Goal: Task Accomplishment & Management: Manage account settings

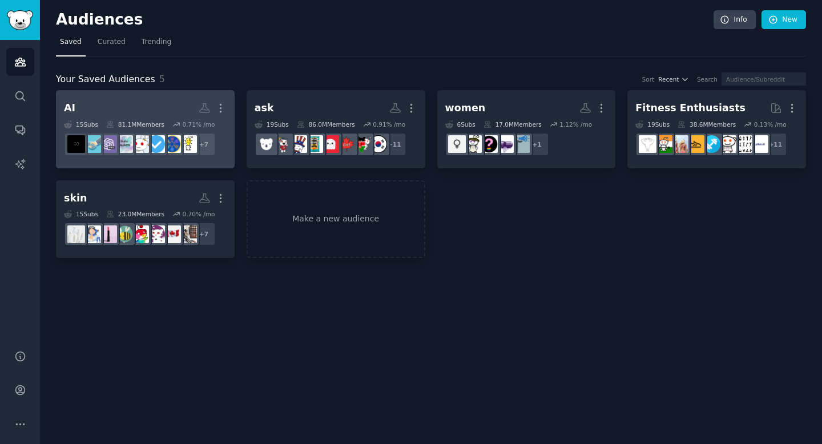
click at [150, 111] on h2 "AI More" at bounding box center [145, 108] width 163 height 20
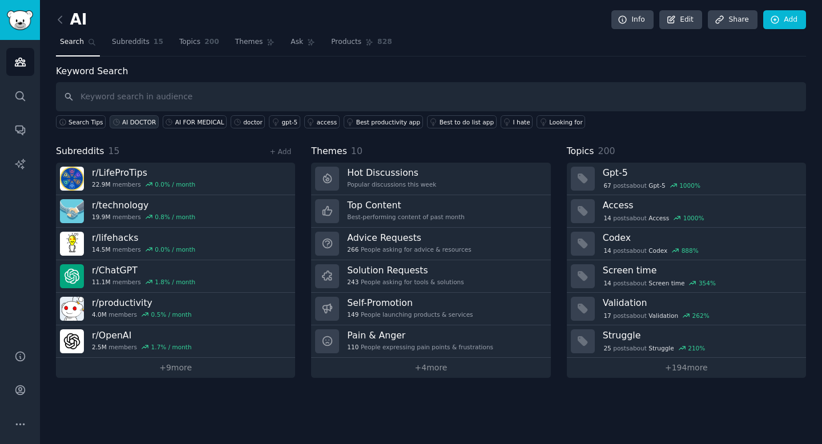
click at [143, 118] on div "AI DOCTOR" at bounding box center [139, 122] width 34 height 8
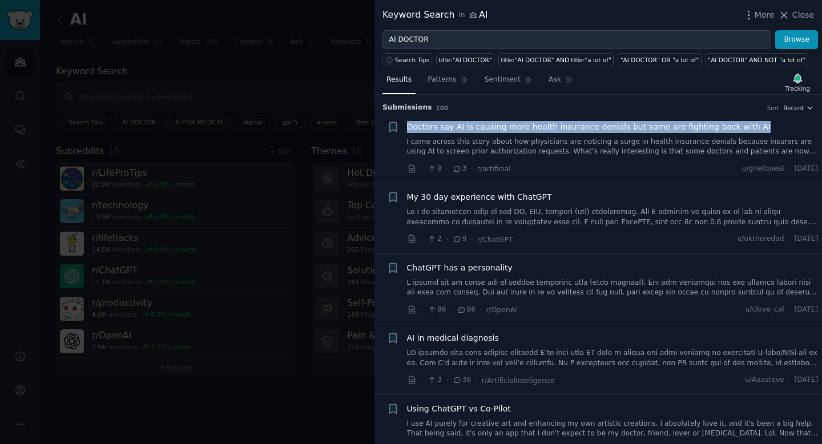
click at [616, 123] on span "Doctors say AI is causing more health insurance denials but some are fighting b…" at bounding box center [589, 127] width 364 height 12
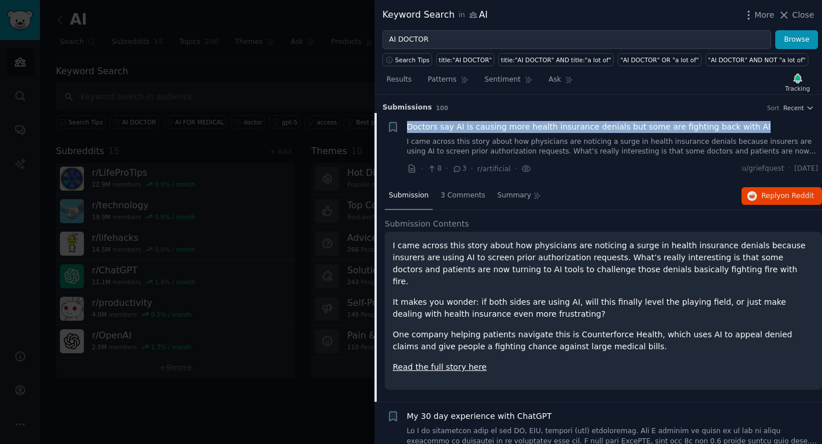
scroll to position [18, 0]
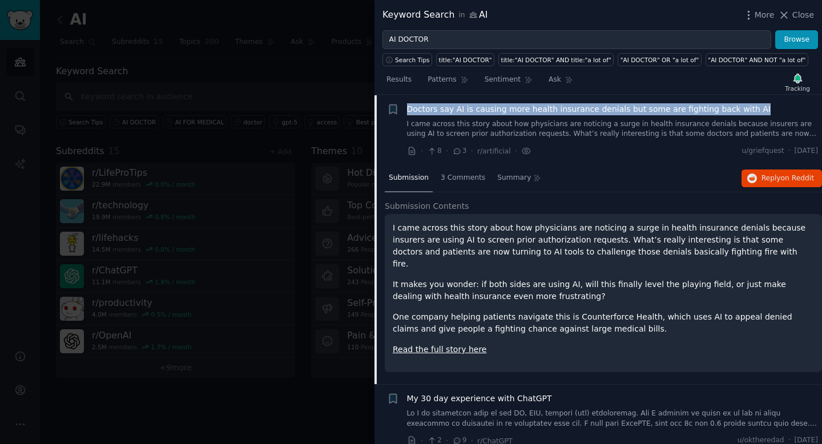
click at [456, 345] on link "Read the full story here" at bounding box center [440, 349] width 94 height 9
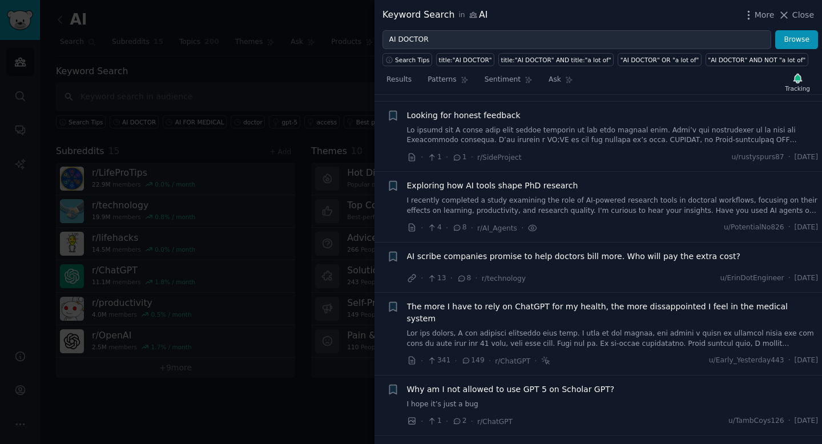
scroll to position [866, 0]
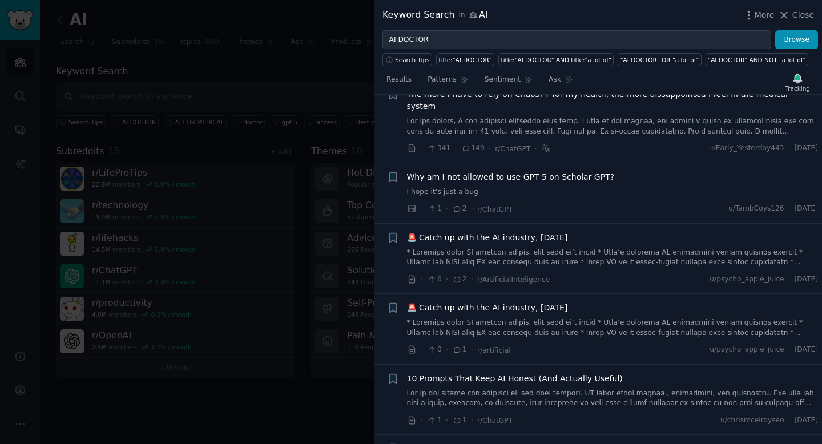
click at [309, 371] on div at bounding box center [411, 222] width 822 height 444
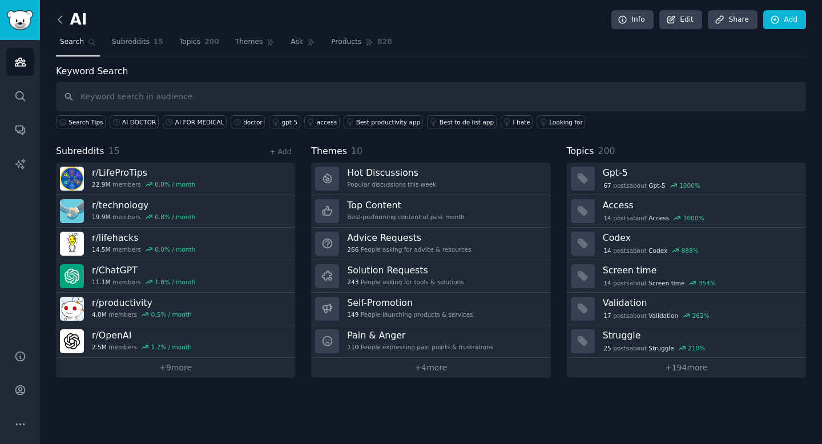
click at [59, 22] on icon at bounding box center [60, 20] width 12 height 12
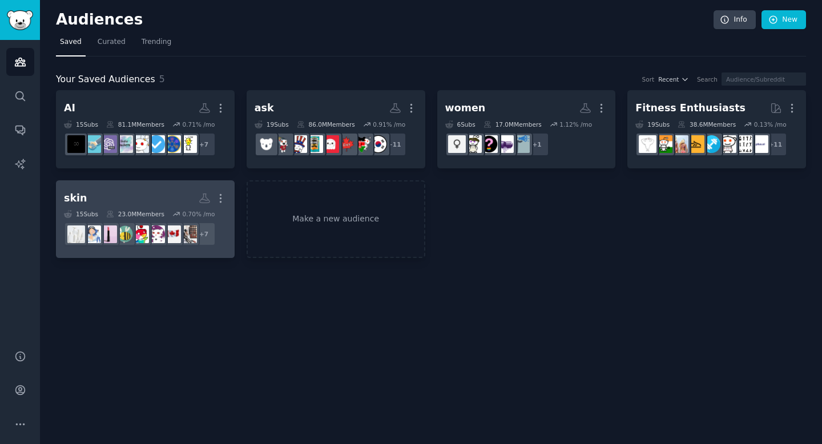
click at [129, 191] on h2 "skin More" at bounding box center [145, 198] width 163 height 20
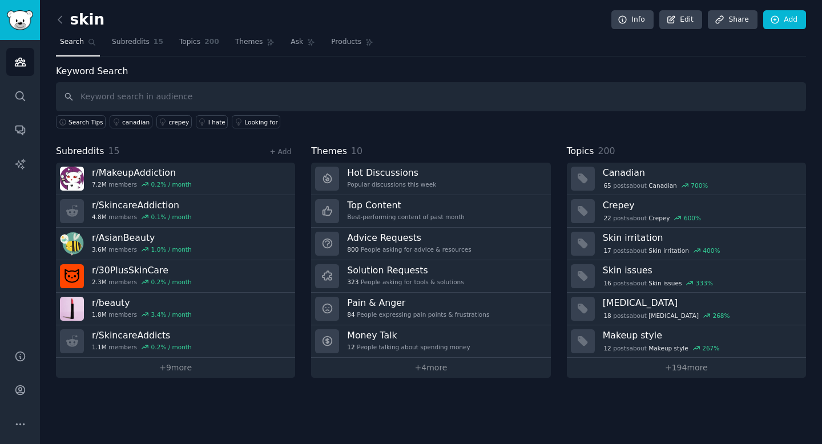
click at [212, 104] on input "text" at bounding box center [431, 96] width 750 height 29
type input "ai doctor"
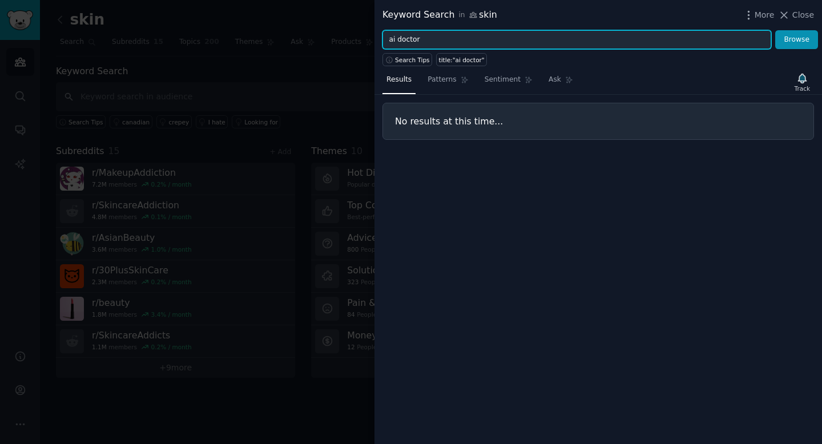
click at [447, 46] on input "ai doctor" at bounding box center [577, 39] width 389 height 19
type input "chatgpt"
click at [775, 30] on button "Browse" at bounding box center [796, 39] width 43 height 19
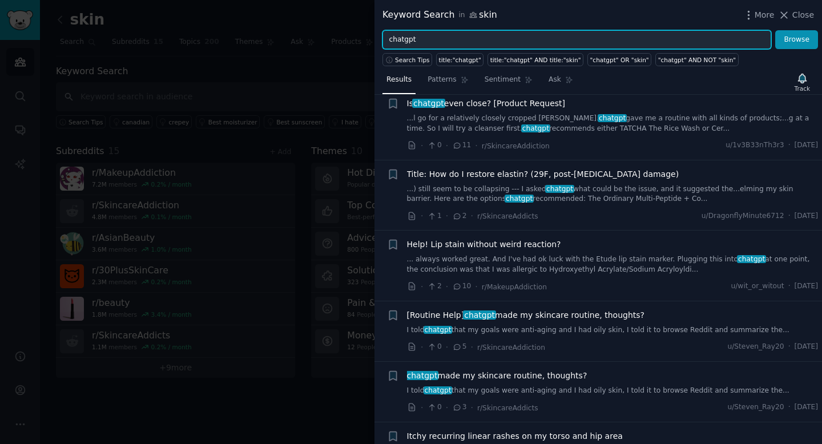
scroll to position [3010, 0]
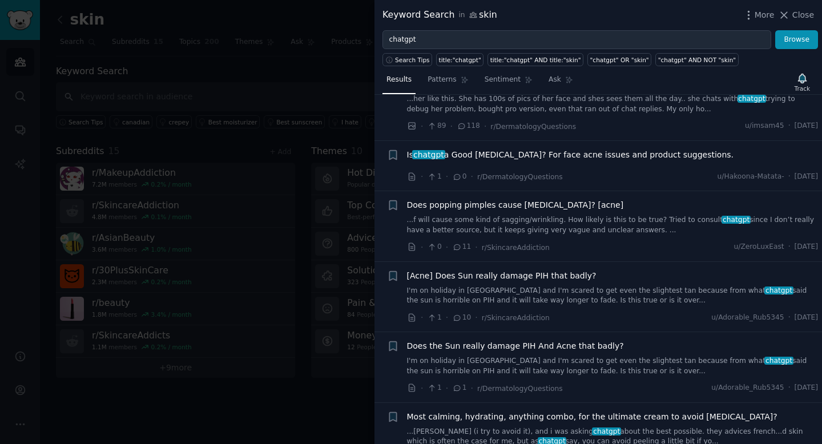
click at [245, 380] on div at bounding box center [411, 222] width 822 height 444
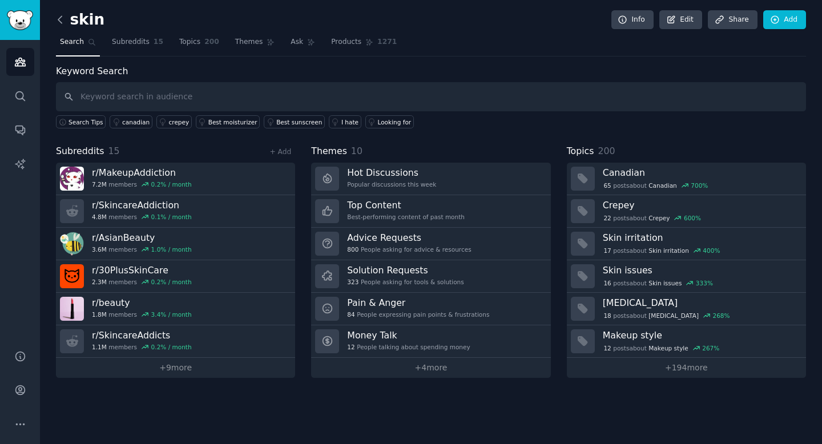
click at [61, 21] on icon at bounding box center [60, 20] width 12 height 12
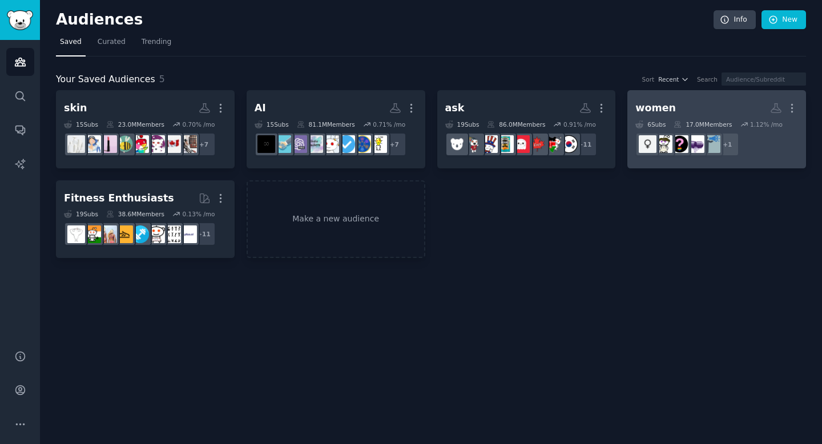
click at [656, 107] on div "women" at bounding box center [655, 108] width 41 height 14
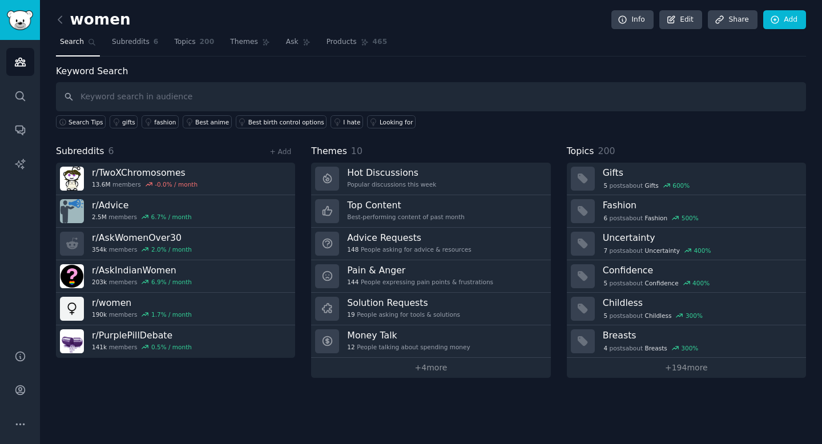
click at [188, 94] on input "text" at bounding box center [431, 96] width 750 height 29
type input "chatgpt"
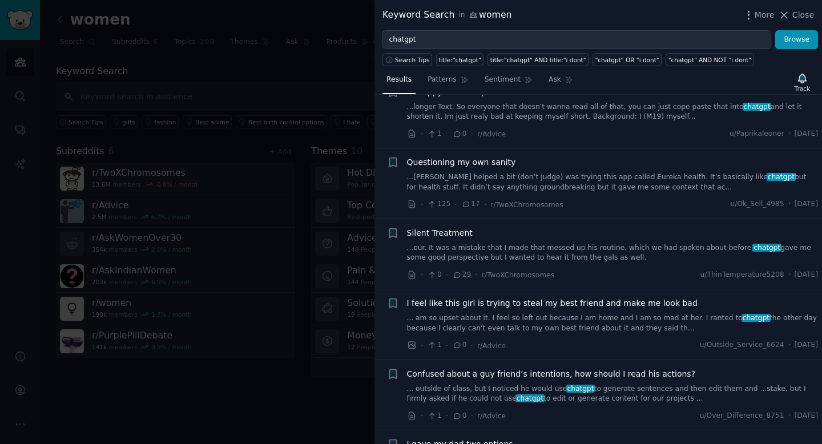
scroll to position [1040, 0]
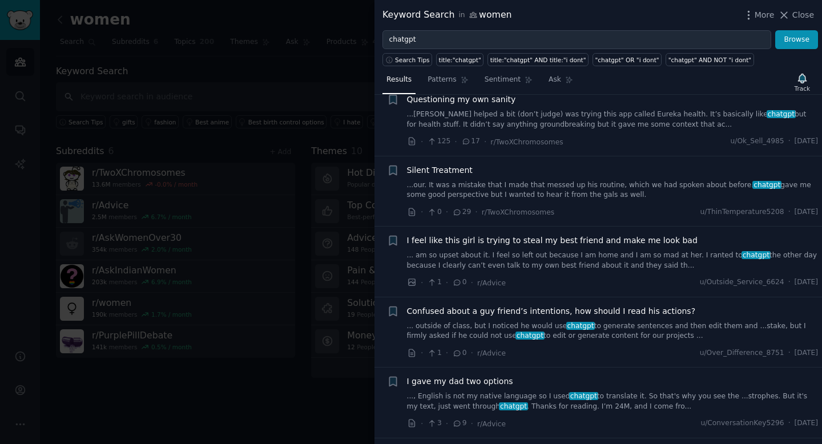
click at [459, 96] on span "Questioning my own sanity" at bounding box center [461, 100] width 109 height 12
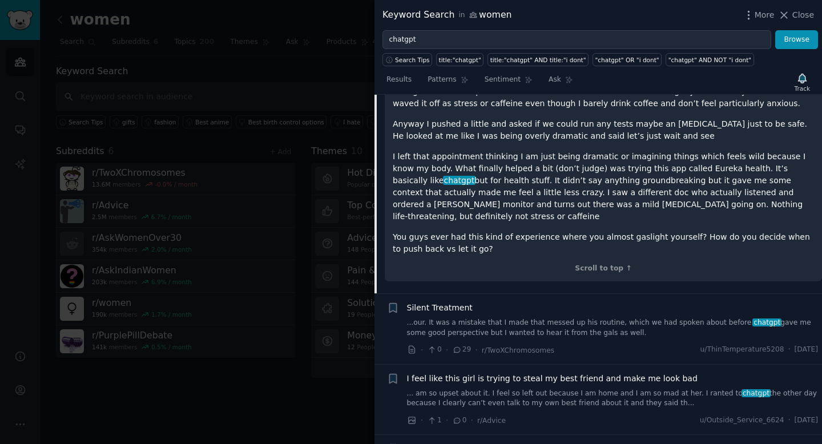
scroll to position [1219, 0]
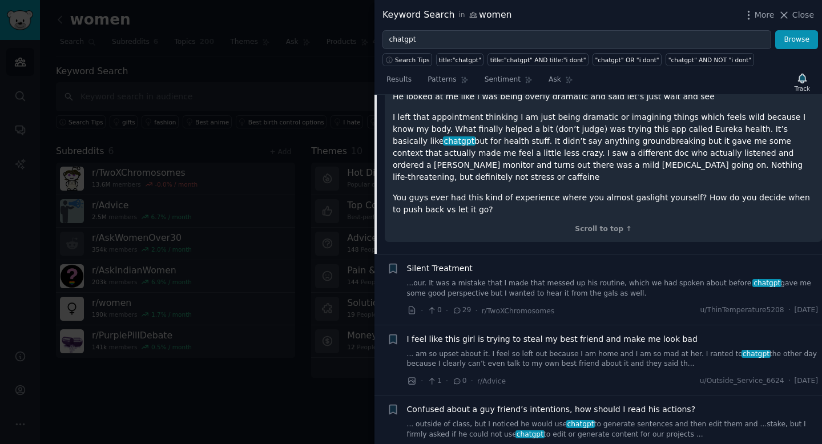
click at [439, 202] on p "You guys ever had this kind of experience where you almost gaslight yourself? H…" at bounding box center [603, 204] width 421 height 24
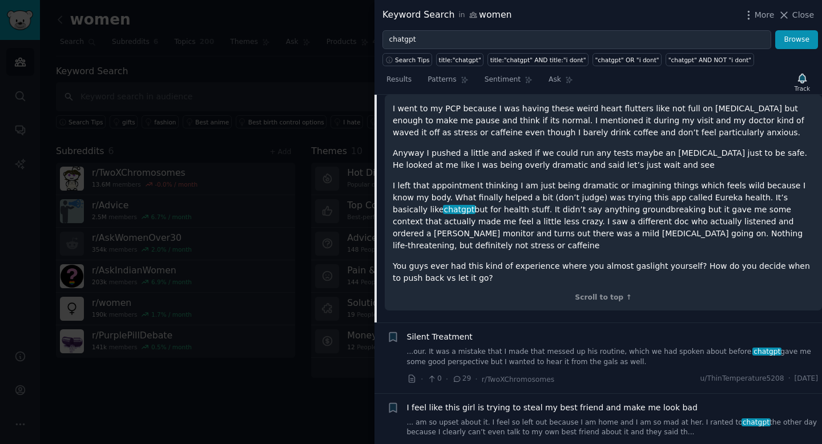
scroll to position [1063, 0]
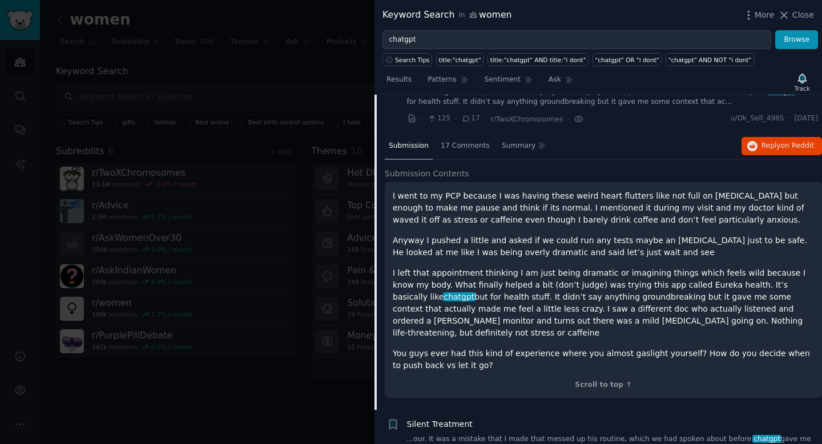
click at [572, 211] on p "I went to my PCP because I was having these weird heart flutters like not full …" at bounding box center [603, 208] width 421 height 36
click at [771, 140] on button "Reply on Reddit" at bounding box center [782, 146] width 81 height 18
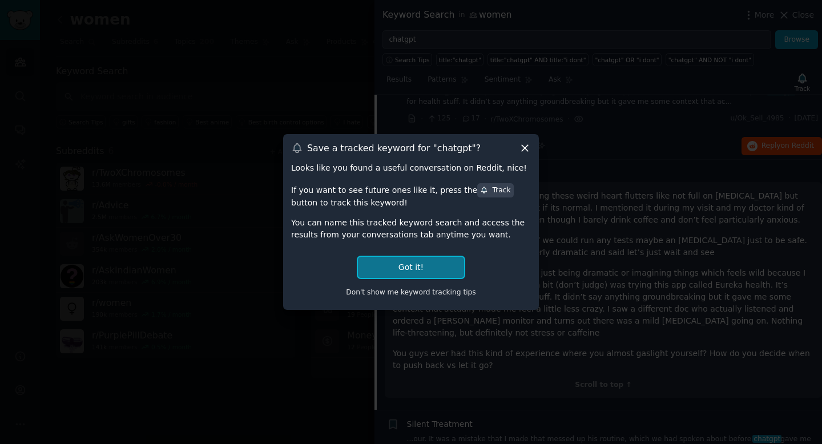
click at [431, 263] on button "Got it!" at bounding box center [411, 267] width 106 height 21
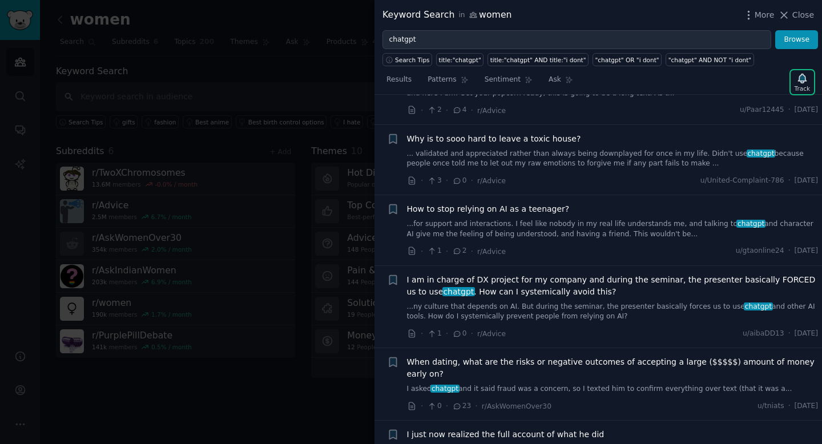
scroll to position [0, 0]
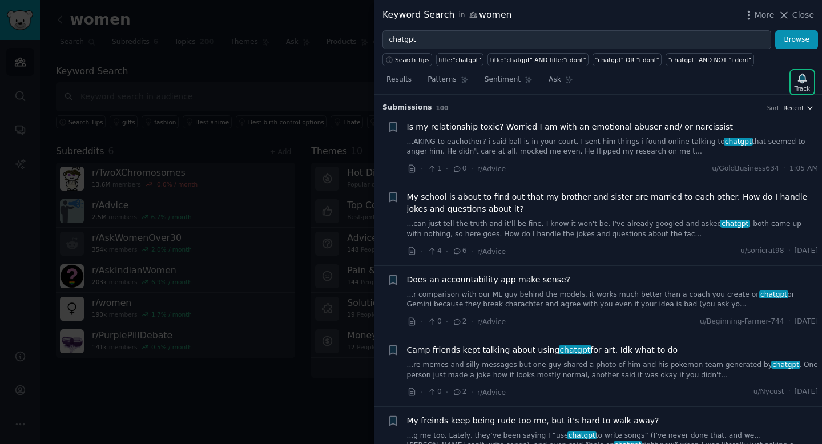
click at [802, 109] on button "Recent" at bounding box center [798, 108] width 31 height 8
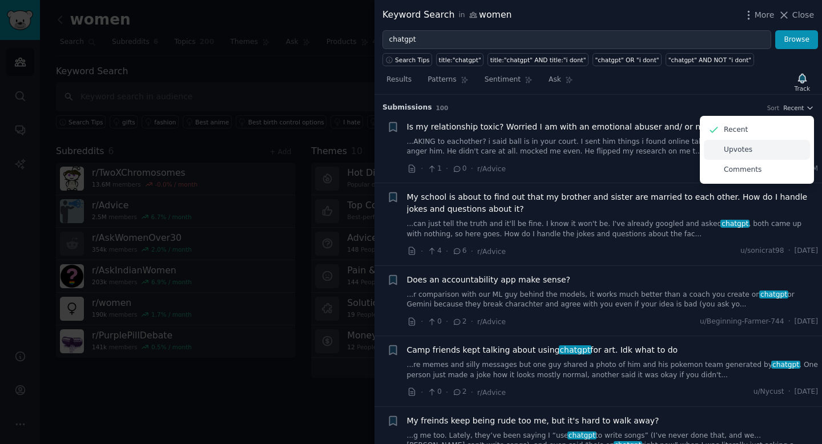
click at [745, 154] on p "Upvotes" at bounding box center [738, 150] width 29 height 10
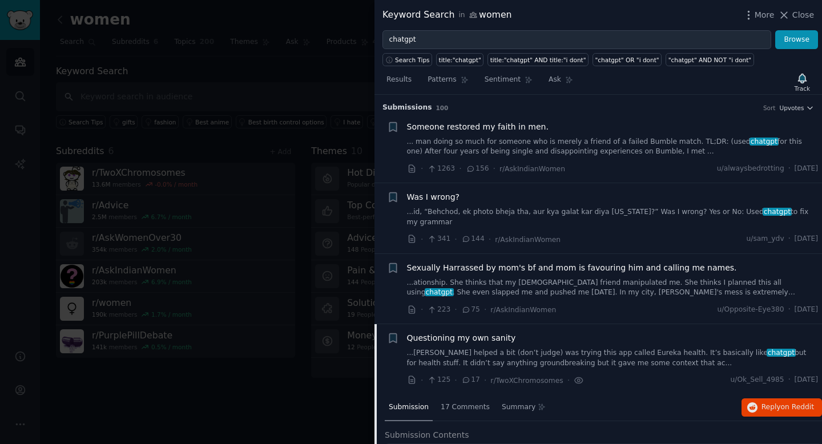
click at [605, 216] on link "...id, “Behchod, ek photo bheja tha, aur kya galat kar diya [US_STATE]?” Was I …" at bounding box center [613, 217] width 412 height 20
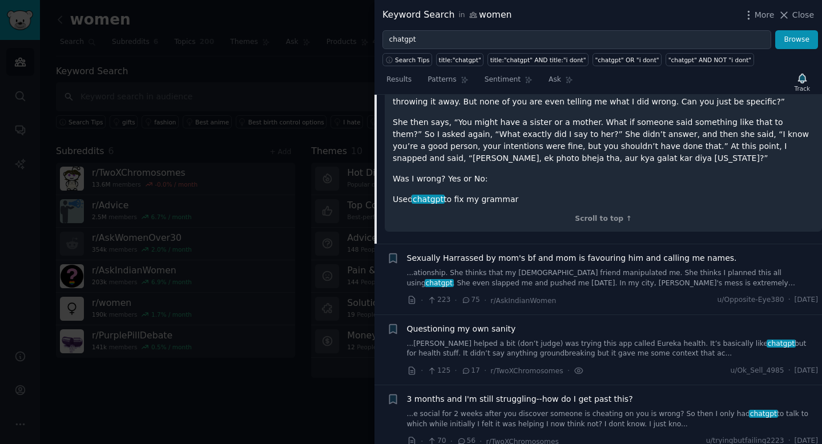
scroll to position [423, 0]
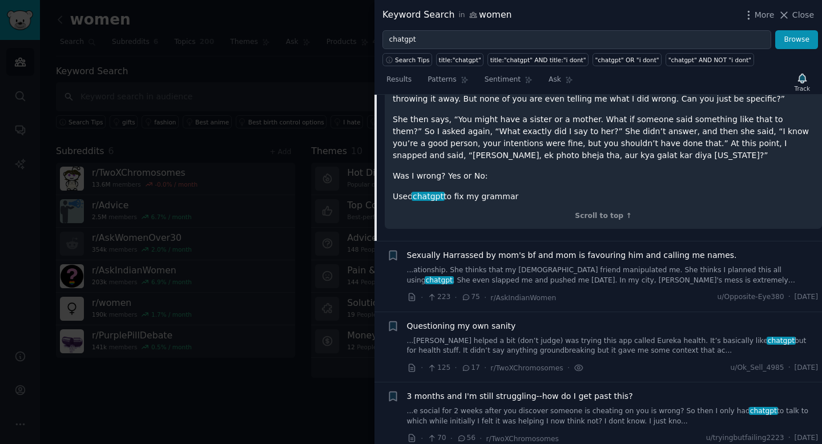
click at [194, 76] on div at bounding box center [411, 222] width 822 height 444
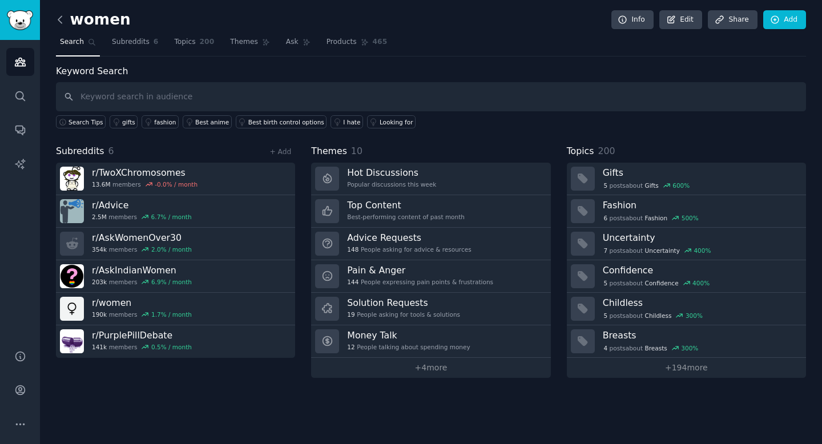
click at [58, 21] on icon at bounding box center [60, 20] width 12 height 12
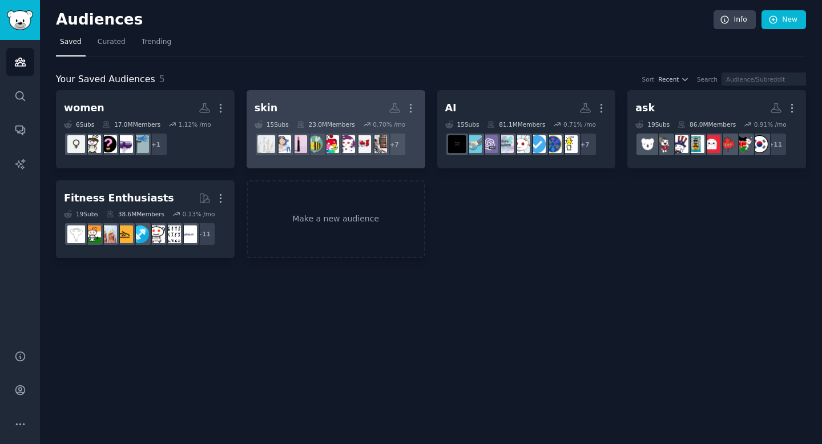
click at [344, 99] on h2 "skin More" at bounding box center [336, 108] width 163 height 20
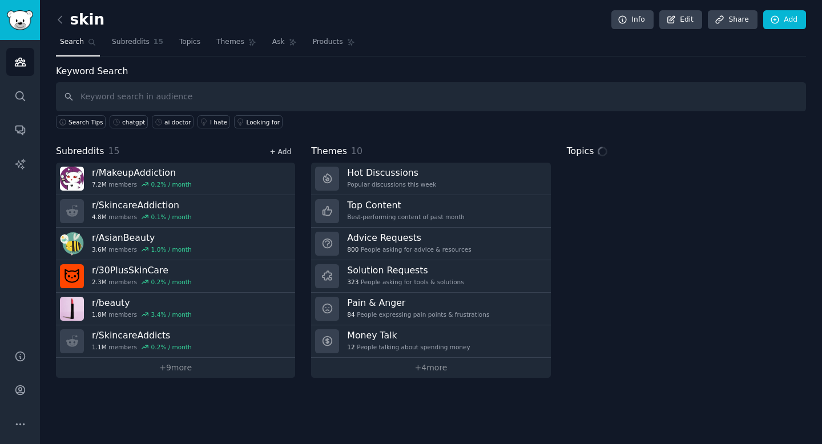
click at [281, 148] on link "+ Add" at bounding box center [281, 152] width 22 height 8
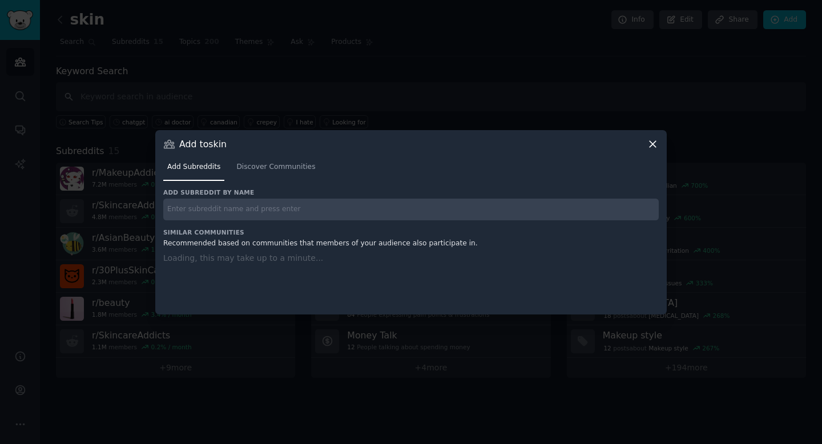
click at [264, 197] on div "Add subreddit by name" at bounding box center [411, 204] width 496 height 32
click at [251, 210] on input "text" at bounding box center [411, 210] width 496 height 22
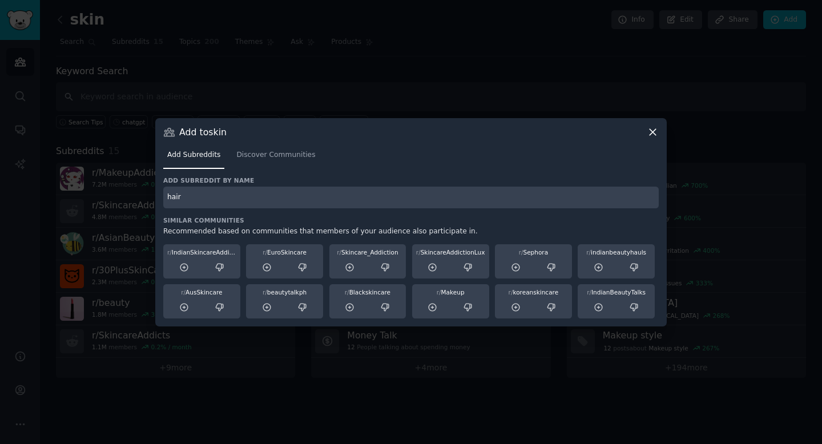
click at [216, 188] on input "hair" at bounding box center [411, 198] width 496 height 22
click at [216, 197] on input "hair" at bounding box center [411, 198] width 496 height 22
type input "hair"
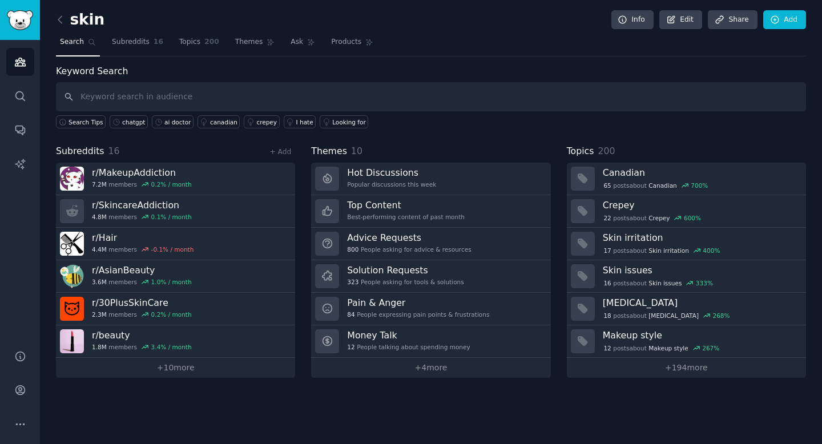
click at [283, 146] on div "+ Add" at bounding box center [281, 152] width 30 height 12
click at [280, 158] on div "Subreddits 16 + Add r/ MakeupAddiction 7.2M members 0.2 % / month r/ SkincareAd…" at bounding box center [175, 261] width 239 height 234
click at [280, 153] on link "+ Add" at bounding box center [281, 152] width 22 height 8
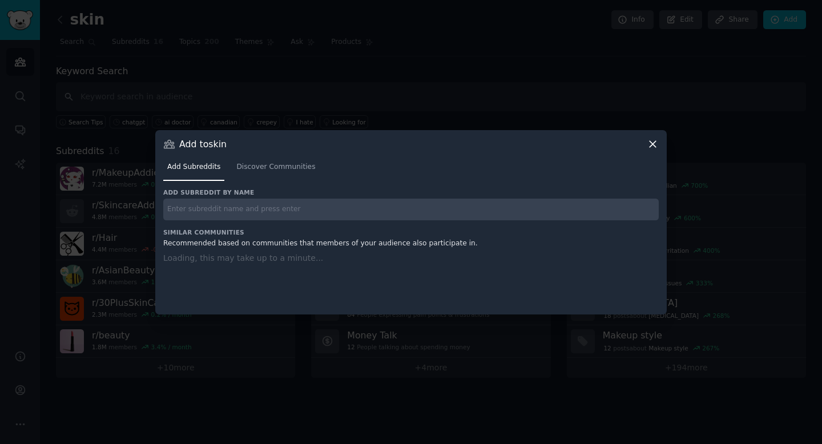
click at [271, 200] on input "text" at bounding box center [411, 210] width 496 height 22
click at [275, 163] on link "Discover Communities" at bounding box center [275, 169] width 87 height 23
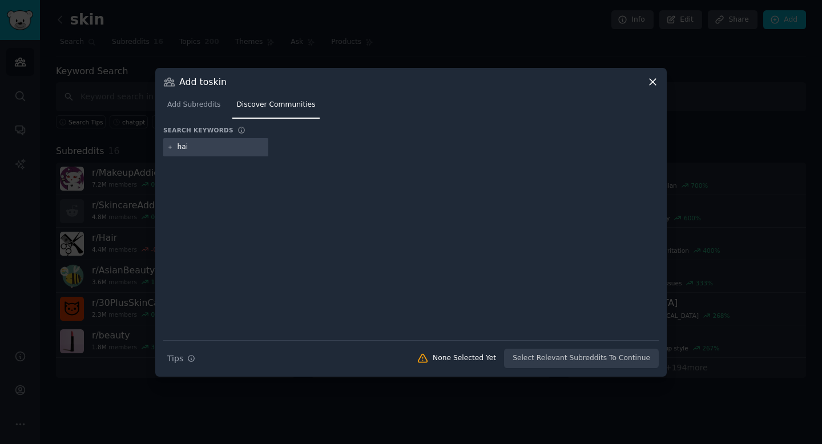
type input "hair"
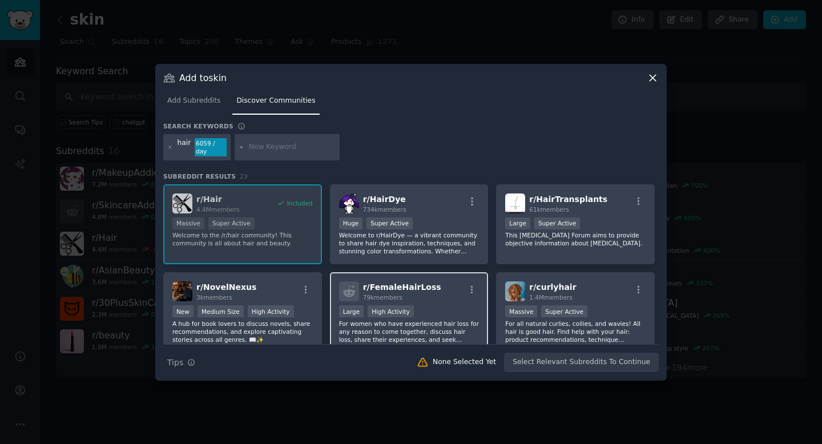
scroll to position [45, 0]
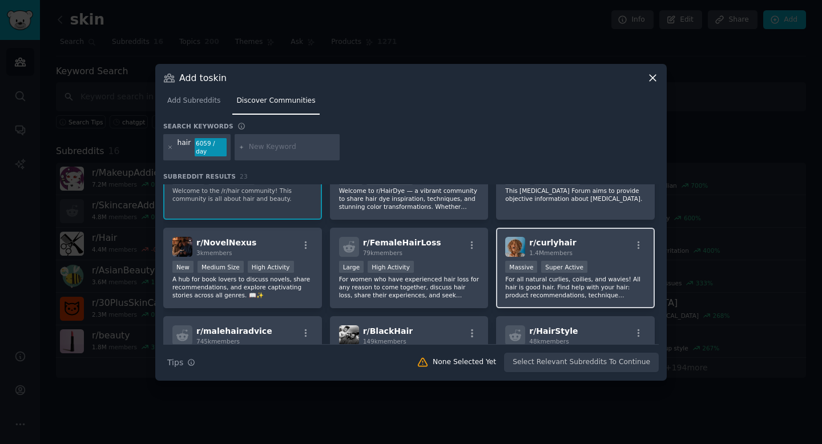
click at [533, 281] on p "For all natural curlies, coilies, and wavies! All hair is good hair. Find help …" at bounding box center [575, 287] width 140 height 24
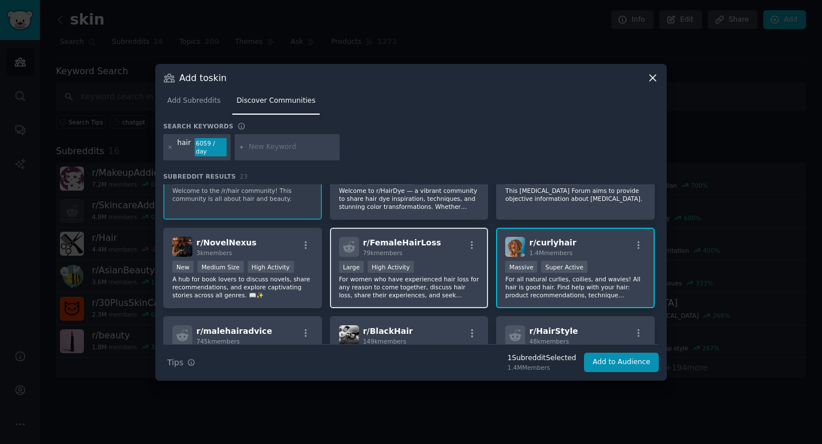
click at [451, 281] on p "For women who have experienced hair loss for any reason to come together, discu…" at bounding box center [409, 287] width 140 height 24
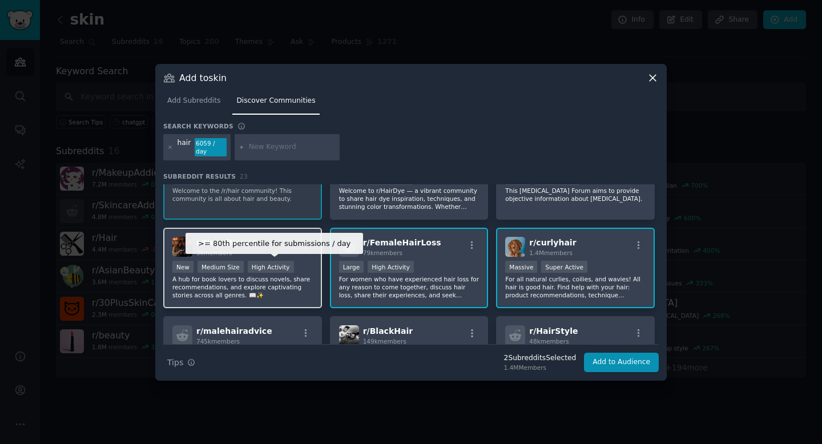
scroll to position [0, 0]
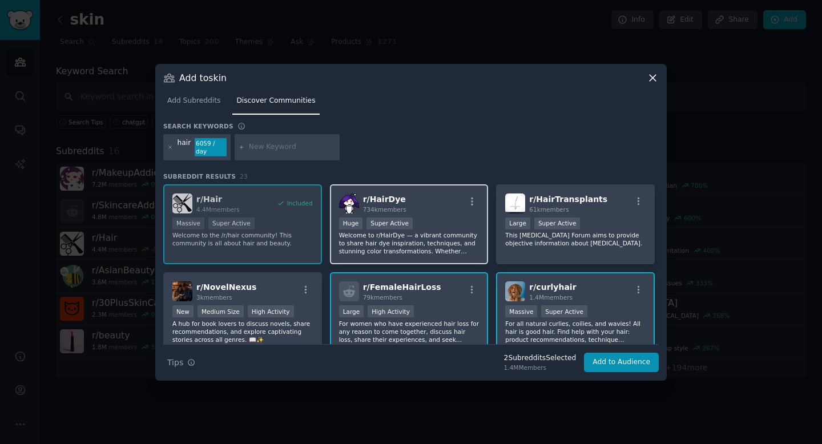
click at [404, 233] on p "Welcome to r/HairDye — a vibrant community to share hair dye inspiration, techn…" at bounding box center [409, 243] width 140 height 24
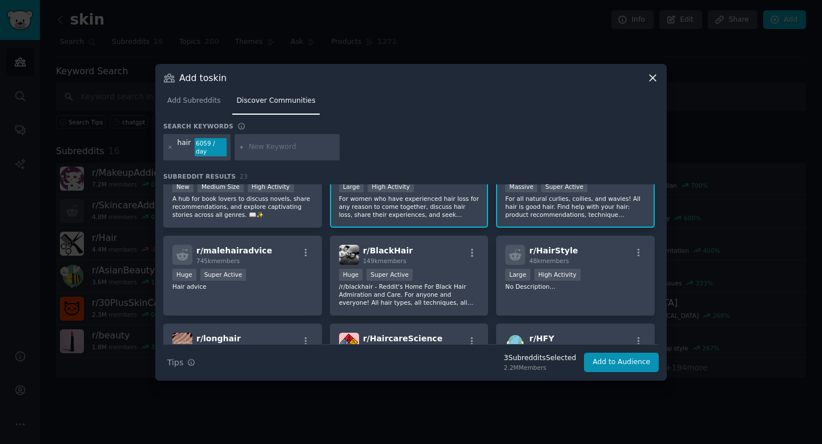
scroll to position [127, 0]
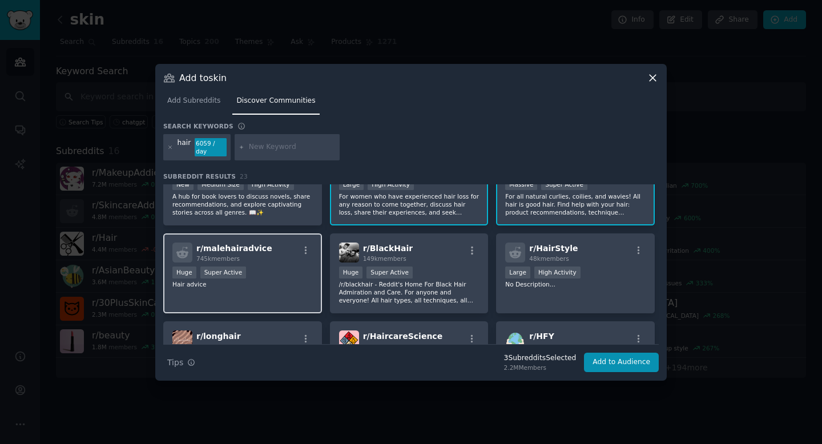
click at [293, 281] on p "Hair advice" at bounding box center [242, 284] width 140 height 8
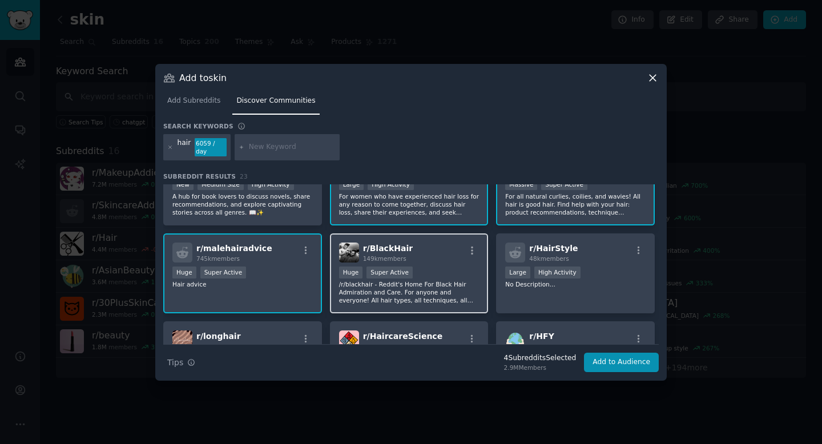
click at [392, 295] on p "/r/blackhair - Reddit's Home For Black Hair Admiration and Care. For anyone and…" at bounding box center [409, 292] width 140 height 24
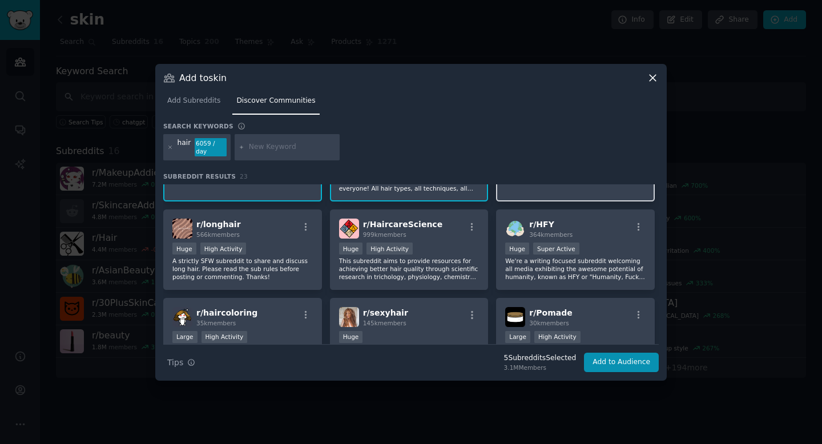
scroll to position [240, 0]
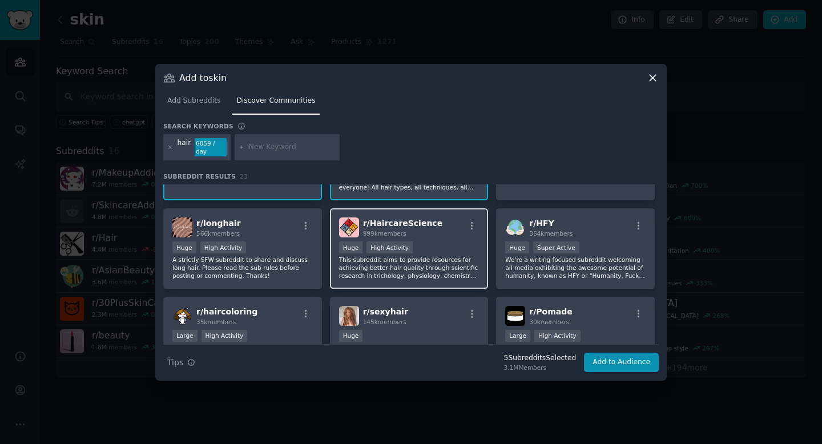
click at [439, 263] on p "This subreddit aims to provide resources for achieving better hair quality thro…" at bounding box center [409, 268] width 140 height 24
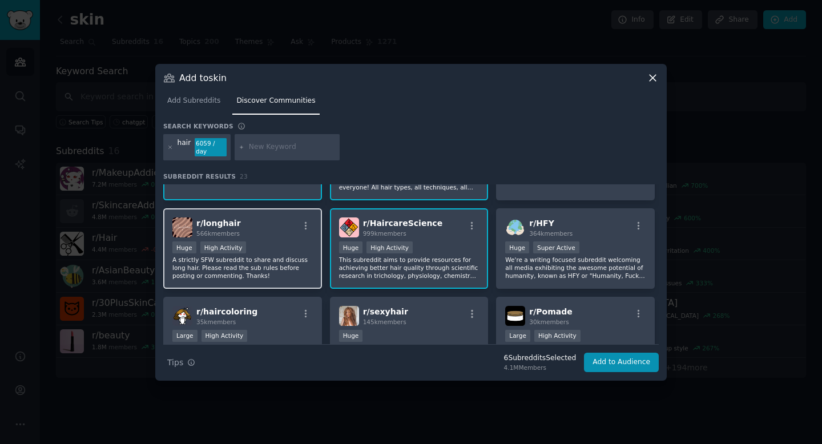
click at [295, 273] on p "A strictly SFW subreddit to share and discuss long hair. Please read the sub ru…" at bounding box center [242, 268] width 140 height 24
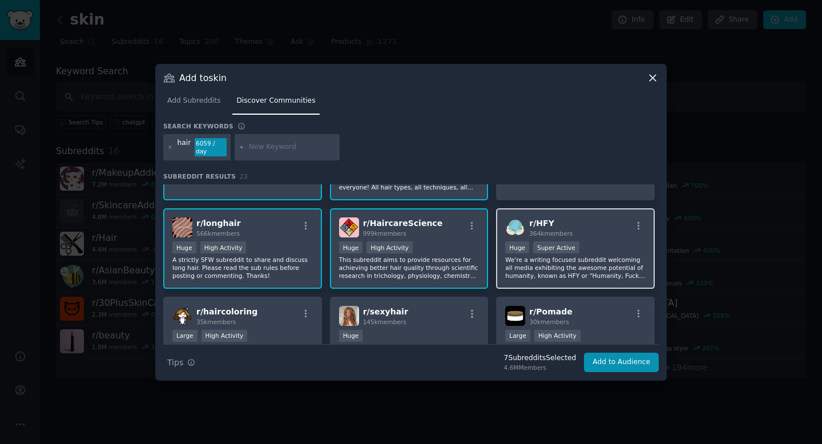
click at [601, 252] on div "Huge Super Active" at bounding box center [575, 249] width 140 height 14
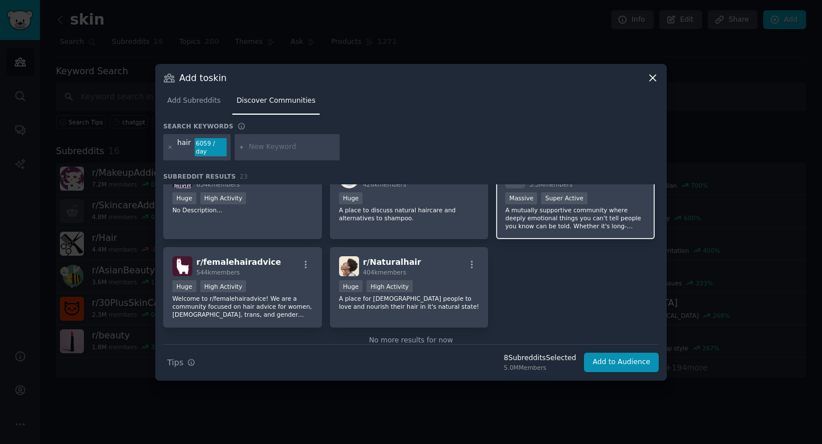
scroll to position [569, 0]
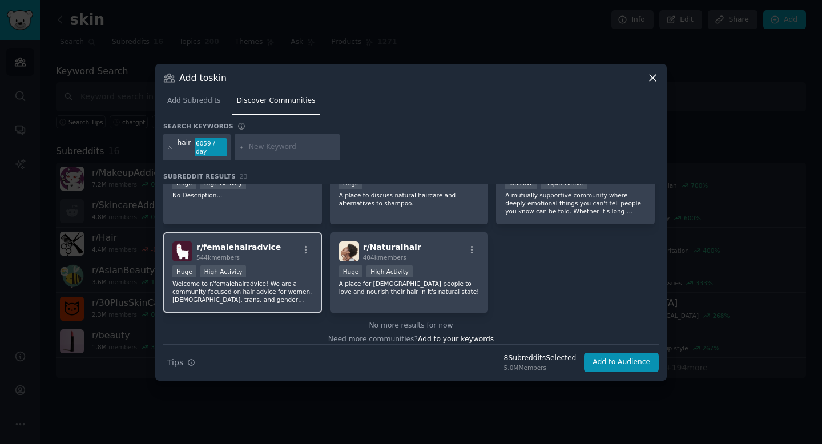
click at [274, 285] on p "Welcome to r/femalehairadvice! We are a community focused on hair advice for wo…" at bounding box center [242, 292] width 140 height 24
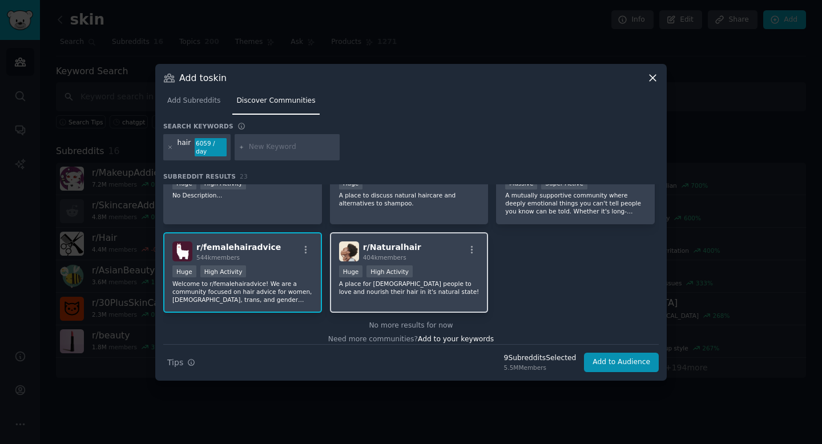
scroll to position [578, 0]
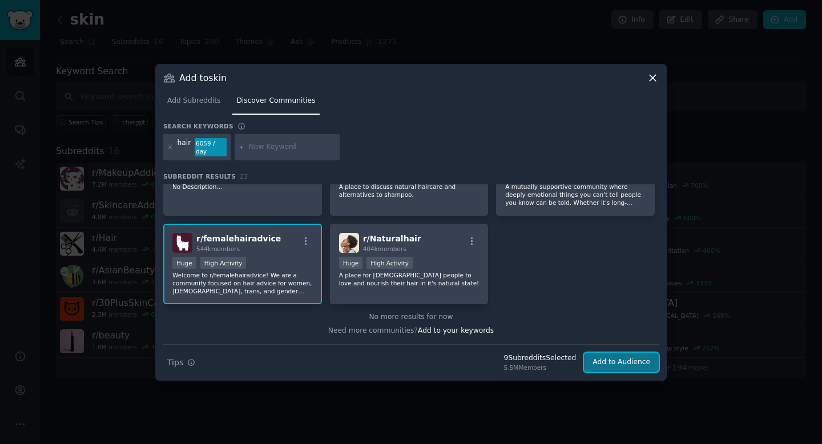
click at [618, 363] on button "Add to Audience" at bounding box center [621, 362] width 75 height 19
